Goal: Information Seeking & Learning: Check status

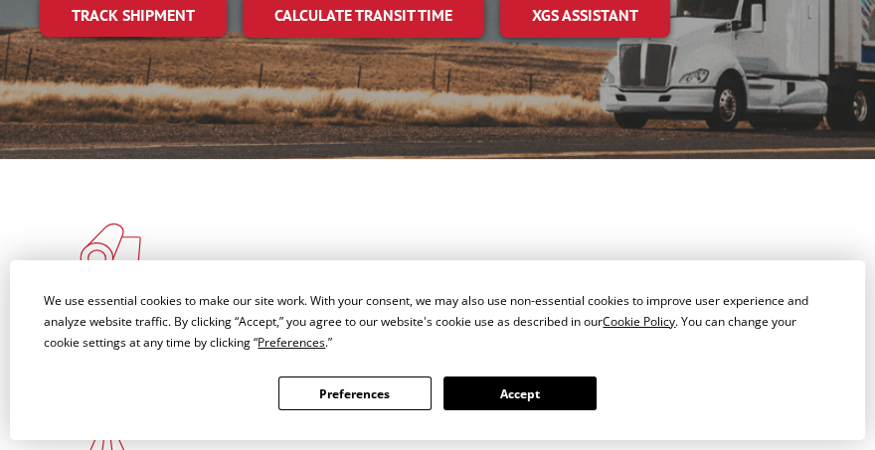
click at [596, 377] on button "Accept" at bounding box center [519, 394] width 153 height 34
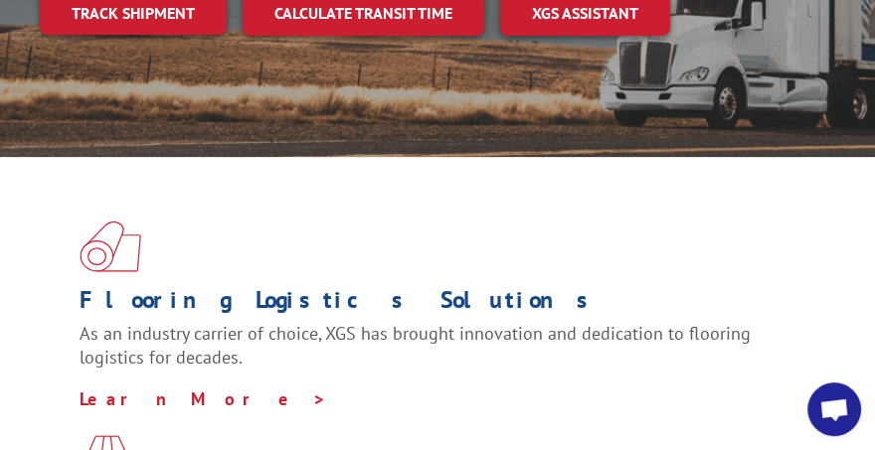
scroll to position [97, 0]
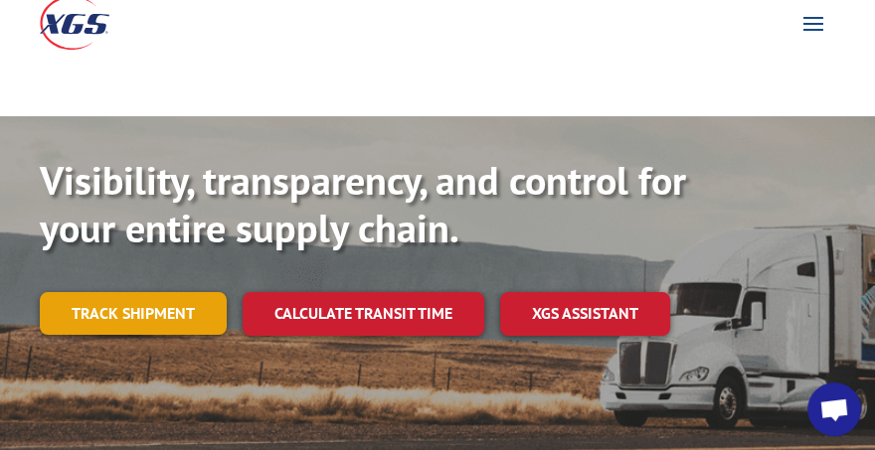
click at [106, 292] on link "Track shipment" at bounding box center [133, 313] width 187 height 42
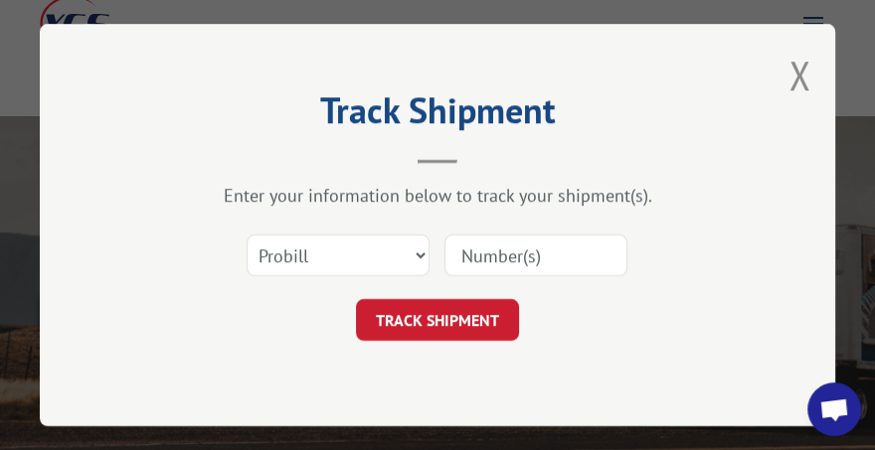
click at [463, 261] on input at bounding box center [535, 256] width 183 height 42
paste input "17009429"
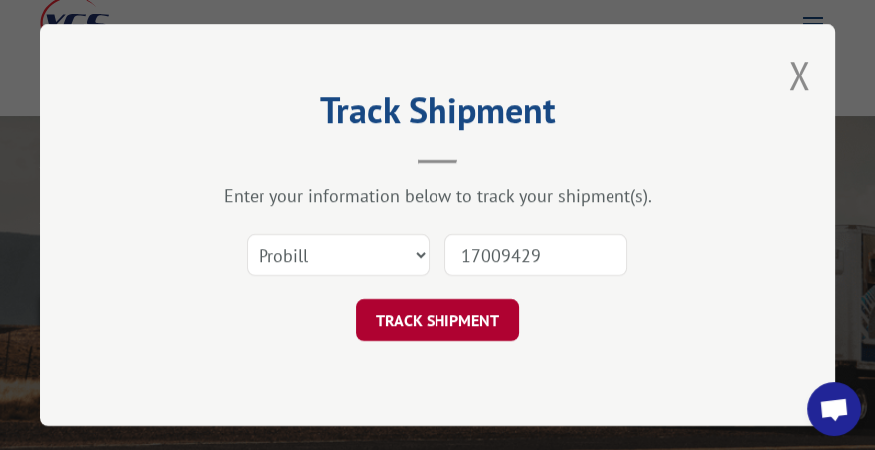
type input "17009429"
click at [456, 310] on button "TRACK SHIPMENT" at bounding box center [437, 320] width 163 height 42
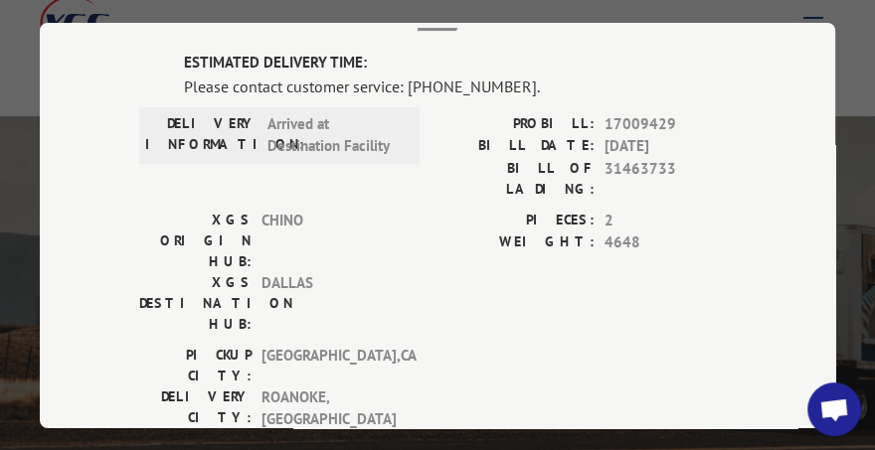
scroll to position [99, 0]
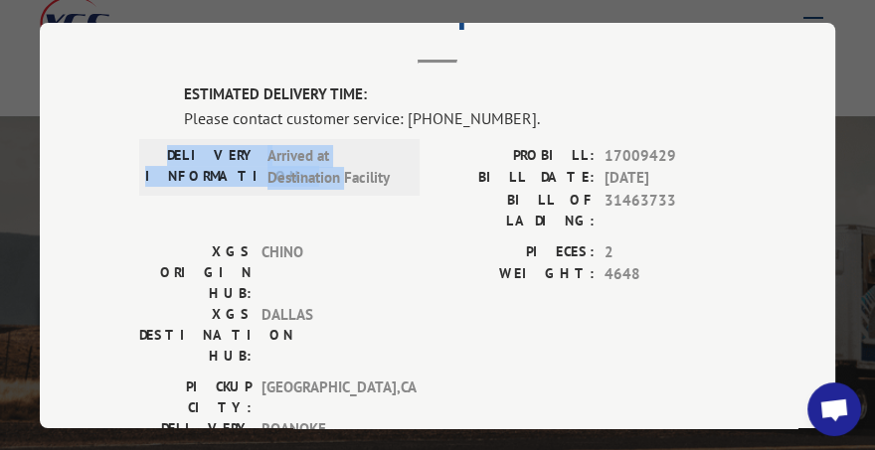
drag, startPoint x: 194, startPoint y: 144, endPoint x: 442, endPoint y: 190, distance: 252.7
click at [340, 163] on div "DELIVERY INFORMATION: Arrived at Destination Facility" at bounding box center [279, 166] width 268 height 45
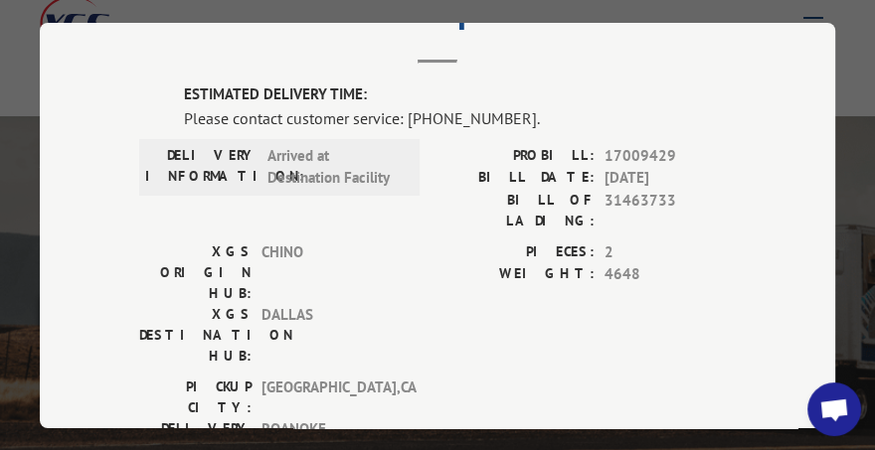
click at [446, 191] on label "BILL OF LADING:" at bounding box center [515, 210] width 157 height 42
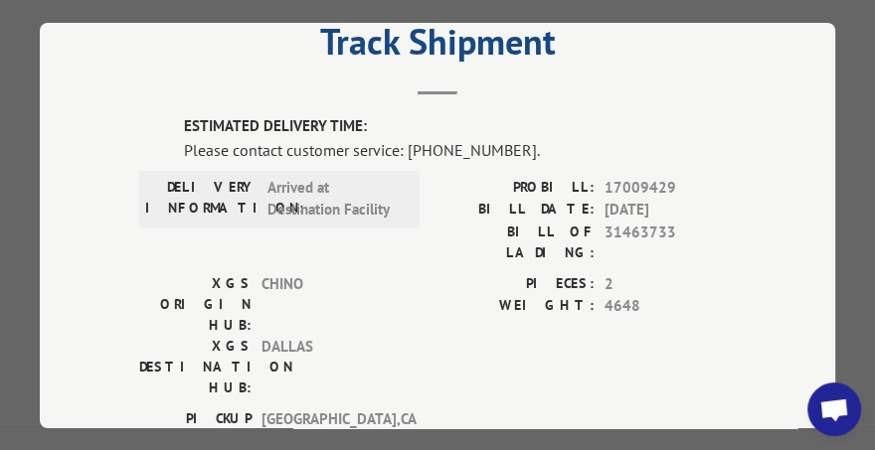
scroll to position [34, 0]
